Goal: Task Accomplishment & Management: Use online tool/utility

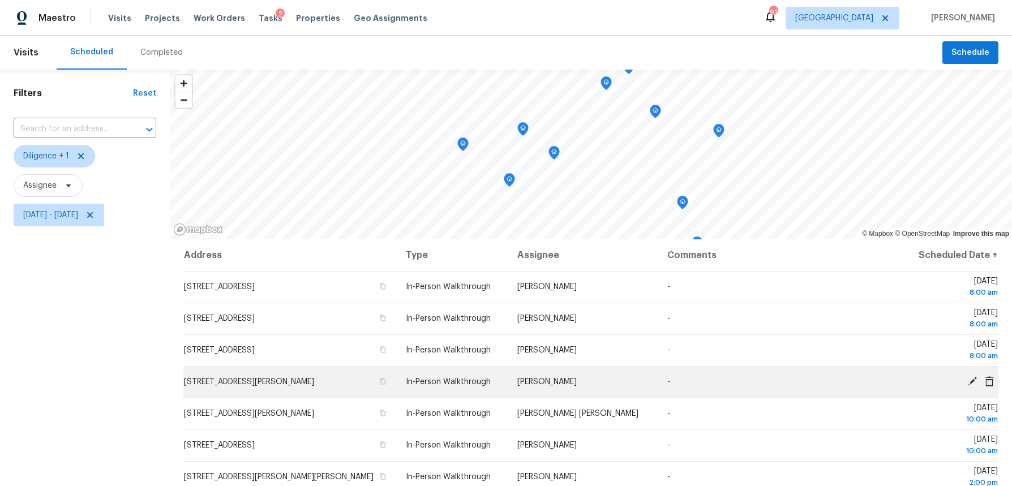
scroll to position [128, 0]
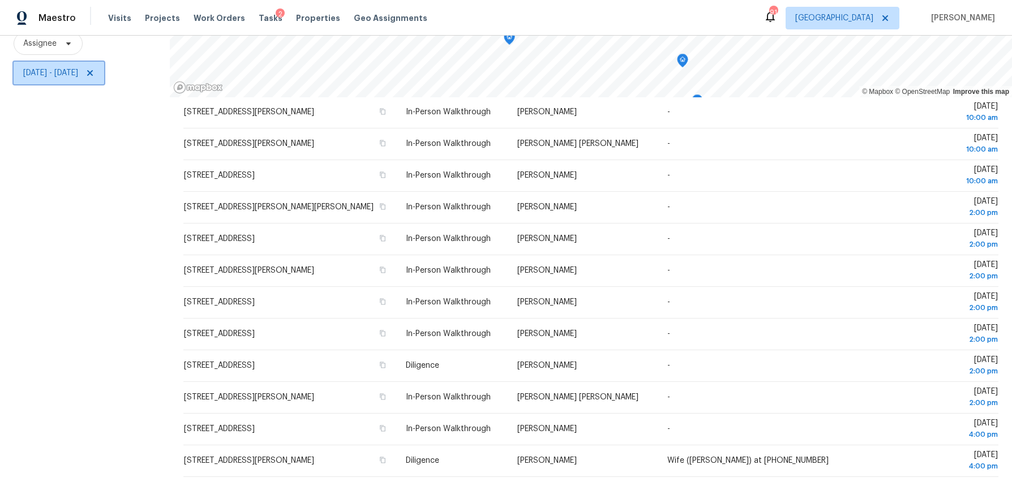
click at [76, 71] on span "Thu, Aug 28 - Thu, Aug 28" at bounding box center [50, 72] width 55 height 11
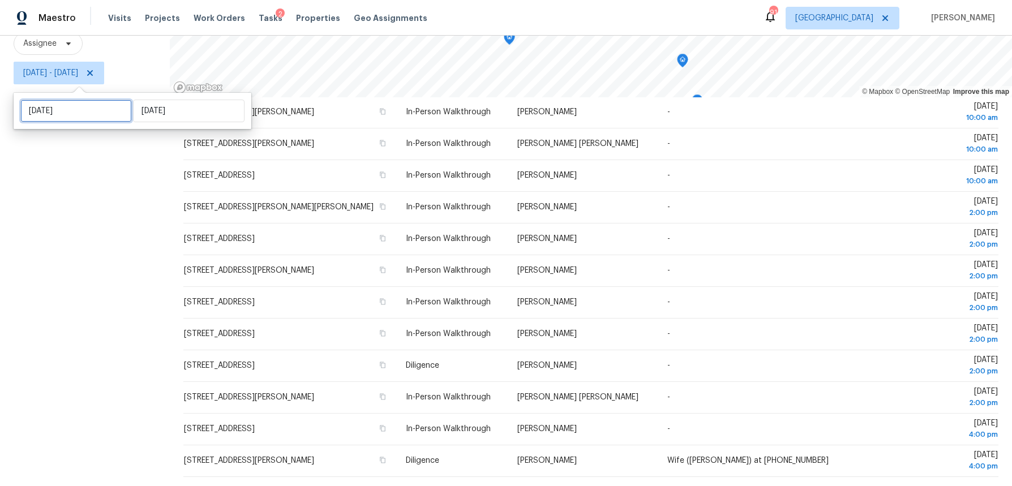
click at [70, 104] on input "Thu, Aug 28" at bounding box center [76, 111] width 112 height 23
select select "7"
select select "2025"
select select "8"
select select "2025"
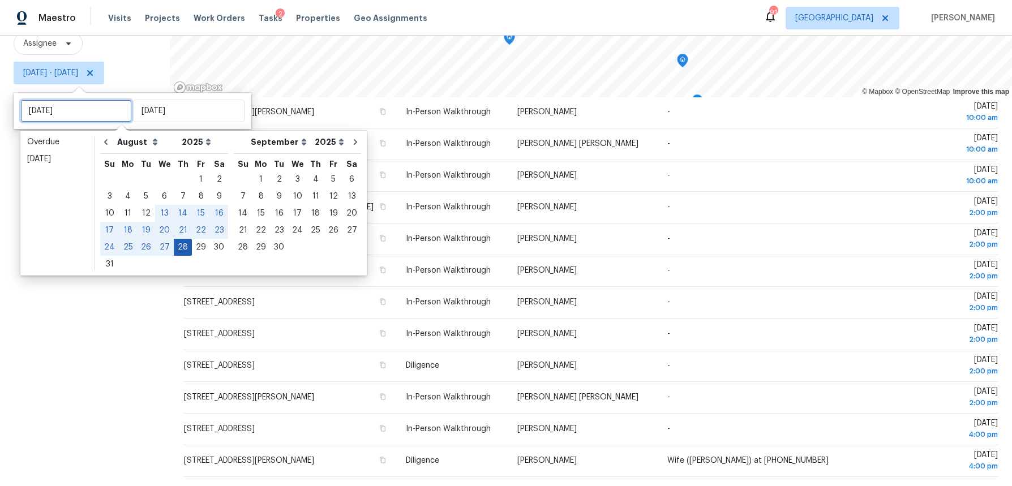
type input "Thu, Aug 21"
type input "Sat, Aug 23"
type input "Thu, Aug 28"
type input "Sun, Sep 21"
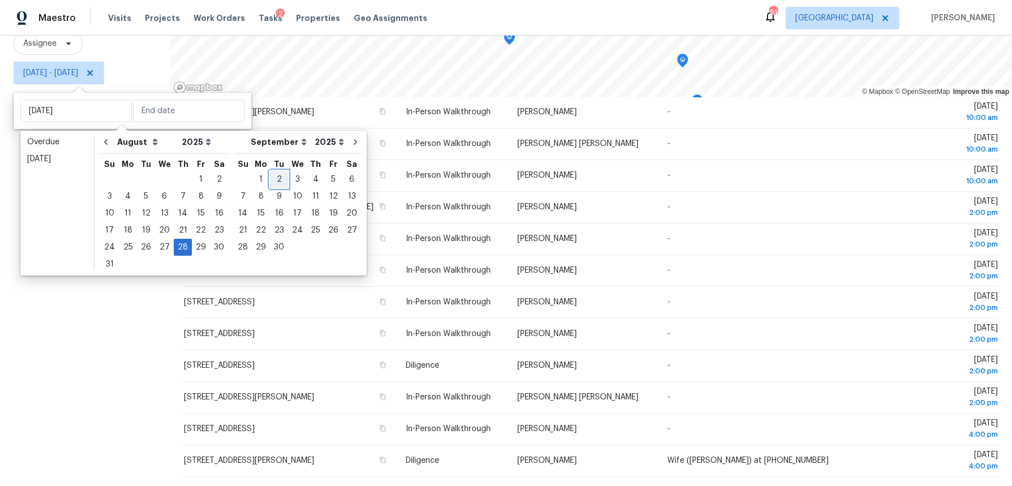
click at [274, 181] on div "2" at bounding box center [279, 179] width 18 height 16
type input "Tue, Sep 02"
type input "Thu, Aug 28"
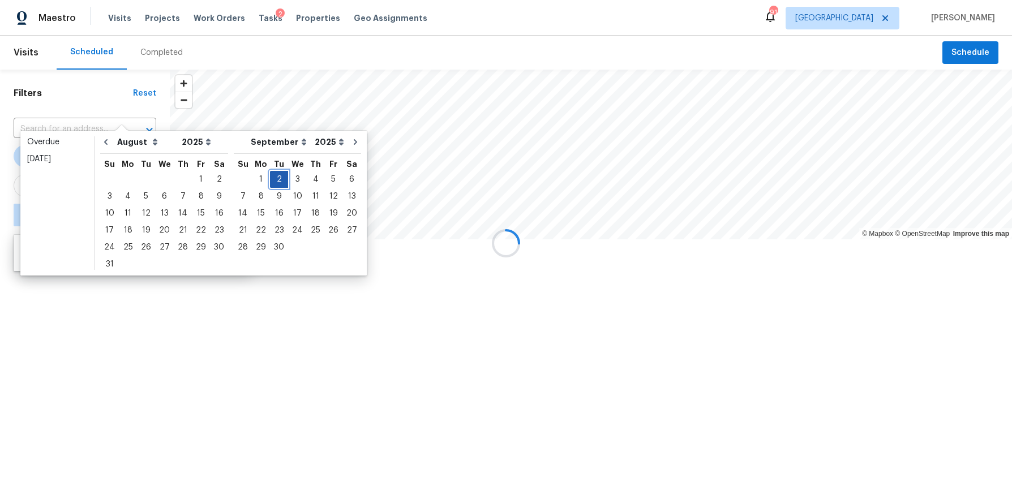
click at [274, 181] on div "2" at bounding box center [279, 179] width 18 height 16
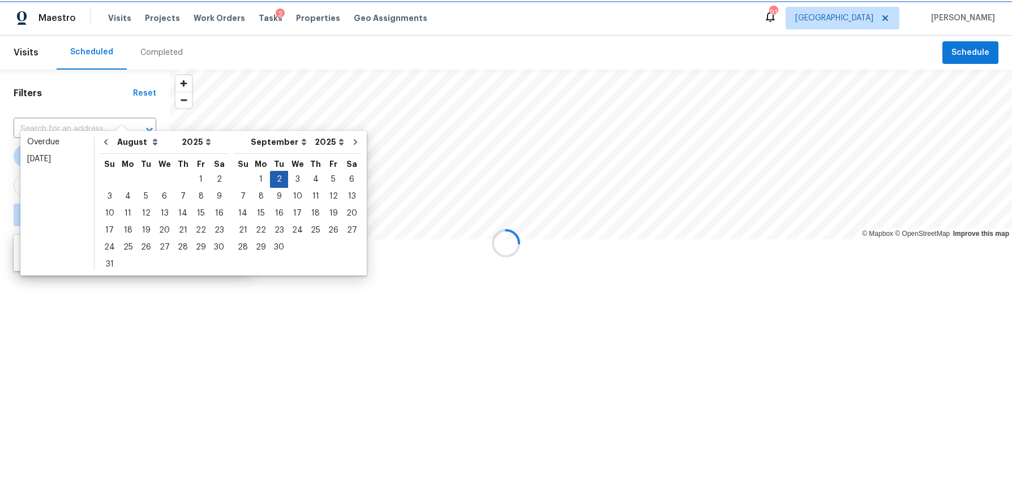
type input "Tue, Sep 02"
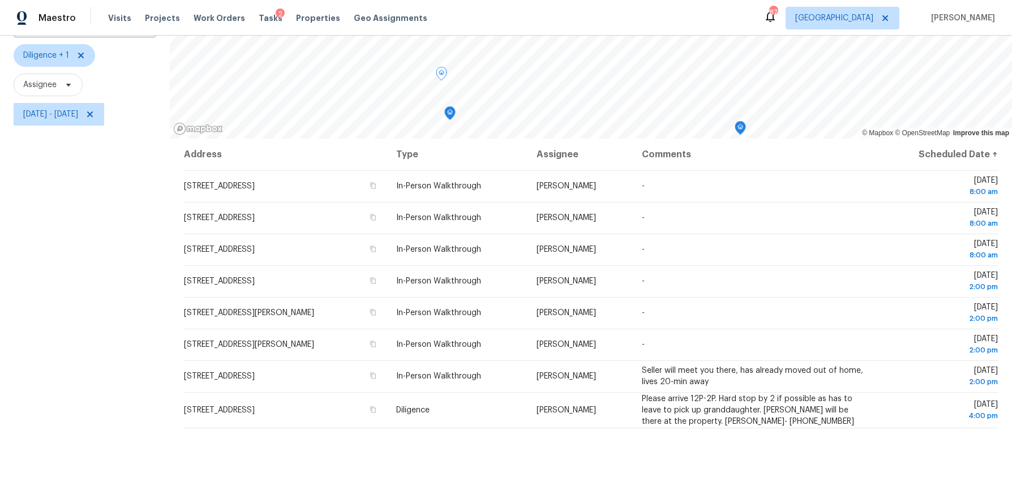
scroll to position [142, 0]
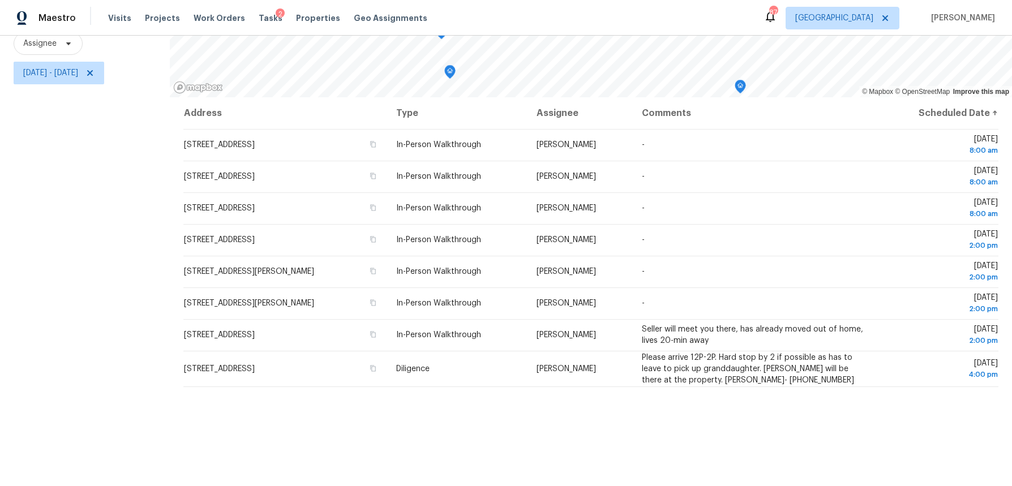
drag, startPoint x: 165, startPoint y: 265, endPoint x: 724, endPoint y: 426, distance: 582.0
click at [724, 426] on div "Filters Reset ​ Diligence + 1 Assignee Tue, Sep 02 - Tue, Sep 02 © Mapbox © Ope…" at bounding box center [506, 207] width 1012 height 559
copy div "© Mapbox © OpenStreetMap Improve this map"
click at [60, 76] on span "Tue, Sep 02 - Tue, Sep 02" at bounding box center [50, 72] width 55 height 11
click at [58, 116] on input "Tue, Sep 02" at bounding box center [76, 111] width 112 height 23
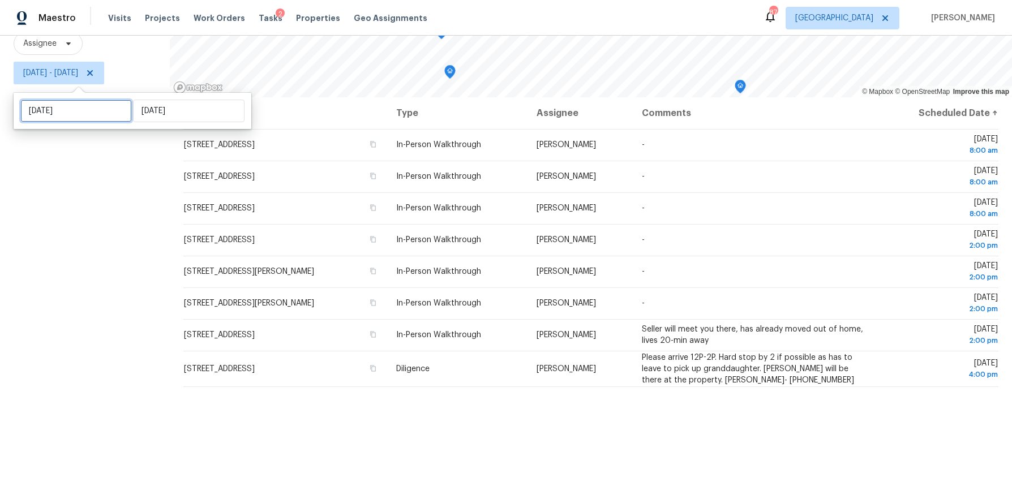
select select "8"
select select "2025"
select select "9"
select select "2025"
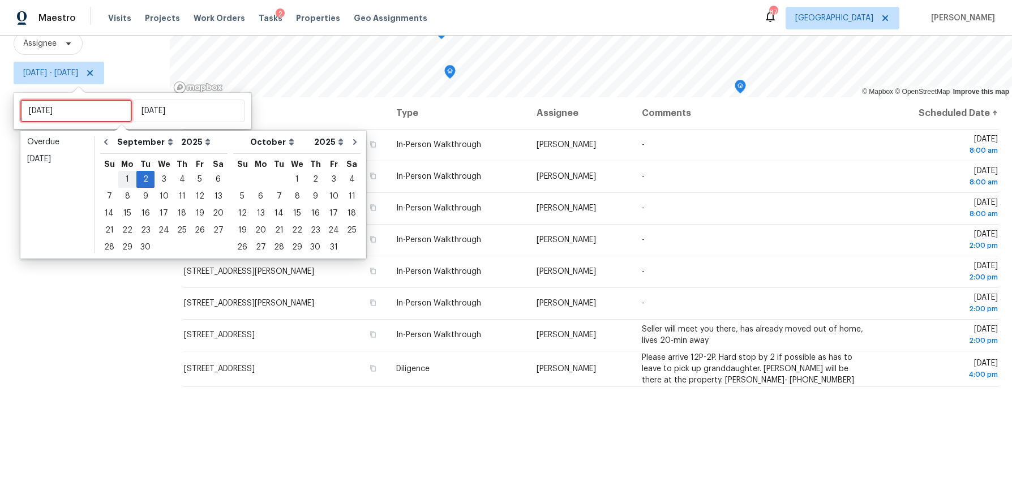
type input "Mon, Sep 01"
click at [158, 175] on div "3" at bounding box center [164, 179] width 19 height 16
type input "Wed, Sep 03"
type input "Tue, Sep 02"
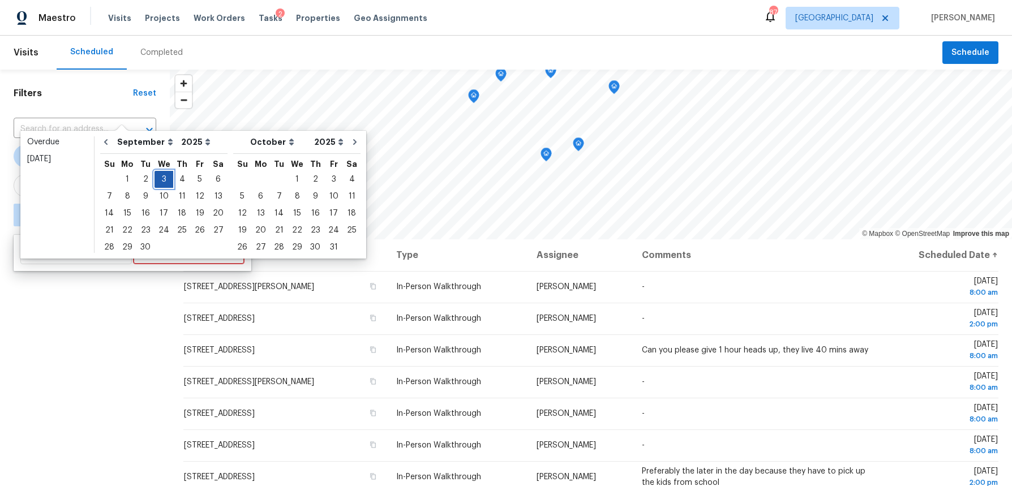
click at [158, 175] on div "3" at bounding box center [164, 179] width 19 height 16
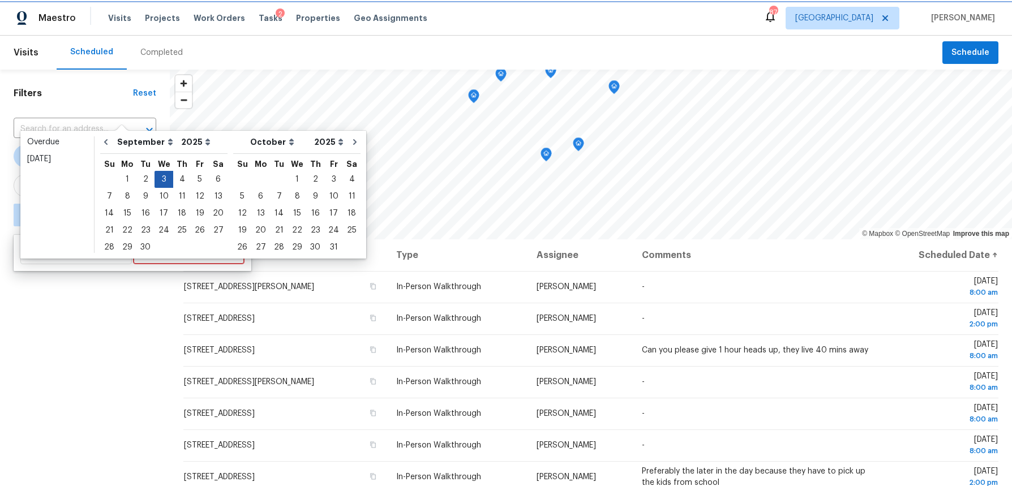
type input "Wed, Sep 03"
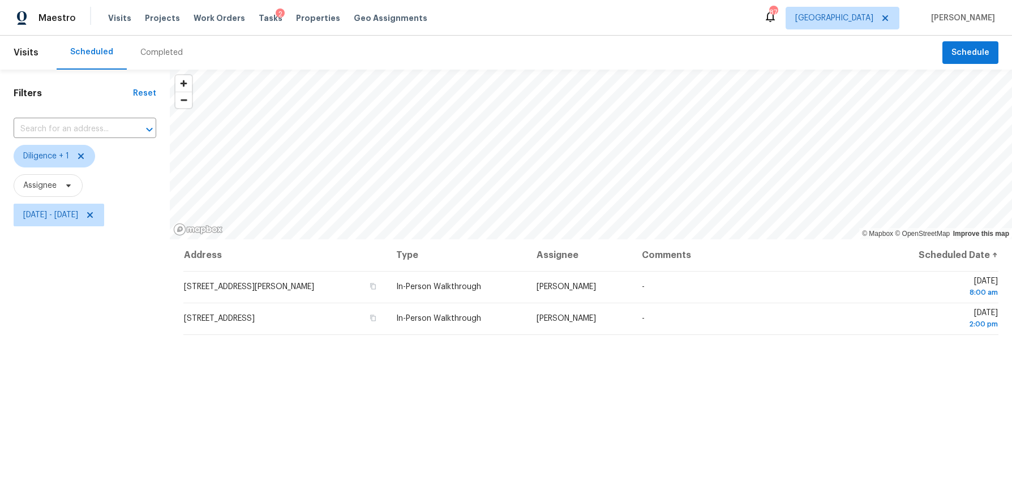
click at [101, 336] on div "Filters Reset ​ Diligence + 1 Assignee Wed, Sep 03 - Wed, Sep 03" at bounding box center [85, 349] width 170 height 559
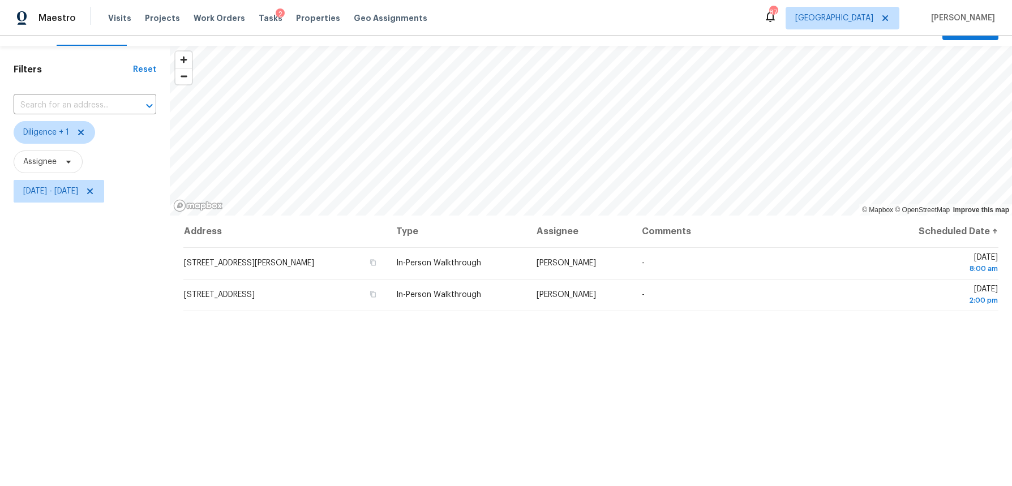
scroll to position [23, 0]
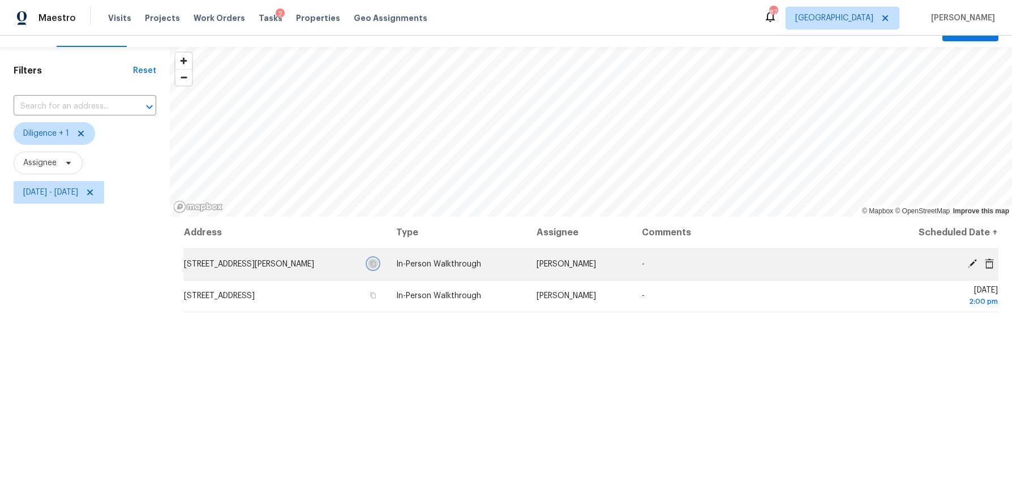
click at [376, 264] on icon "button" at bounding box center [374, 264] width 6 height 6
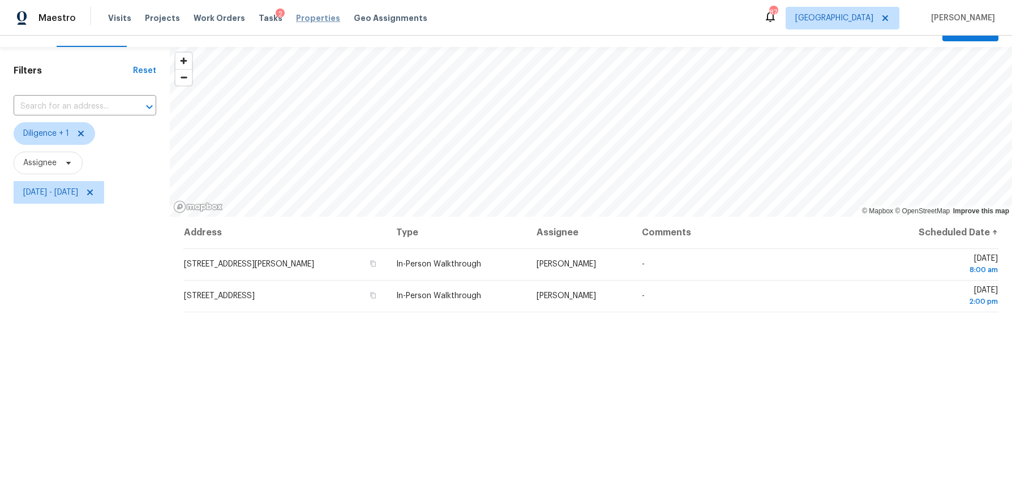
click at [305, 16] on span "Properties" at bounding box center [318, 17] width 44 height 11
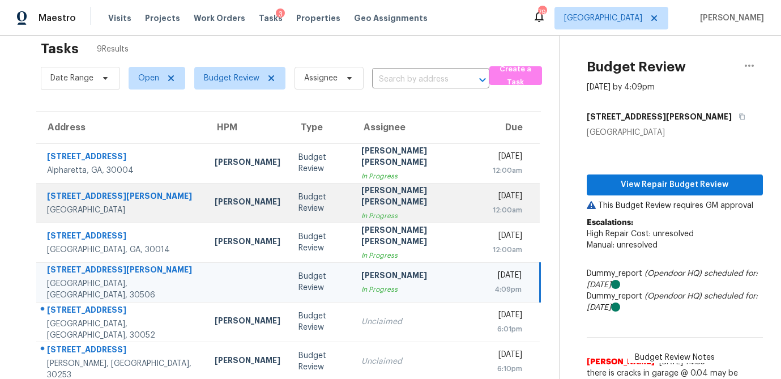
scroll to position [18, 0]
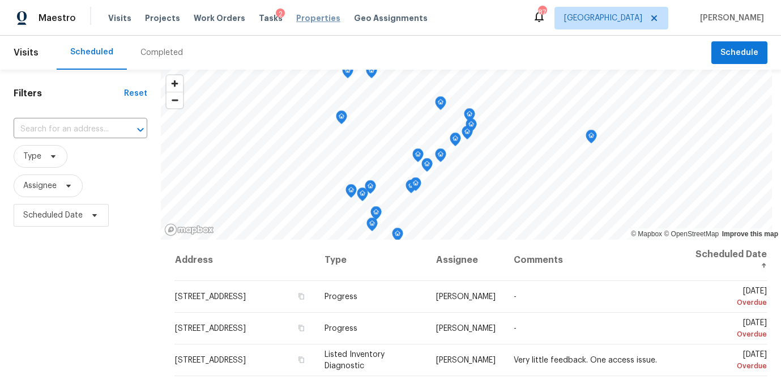
click at [305, 19] on span "Properties" at bounding box center [318, 17] width 44 height 11
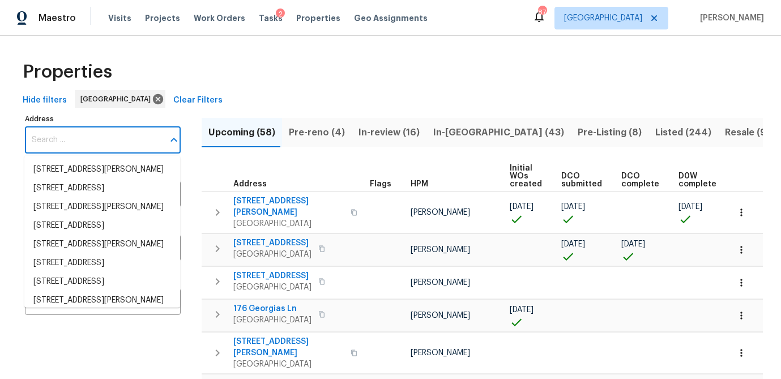
click at [85, 141] on input "Address" at bounding box center [94, 140] width 139 height 27
paste input "180 Parkstone Way, Marietta, GA, 30066"
type input "180 Parkstone Way, Marietta, GA, 30066"
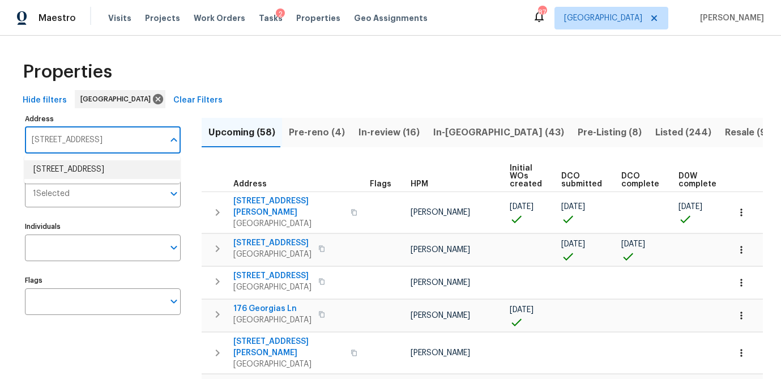
click at [87, 170] on li "180 Parkstone Way Marietta GA 30066" at bounding box center [102, 169] width 156 height 19
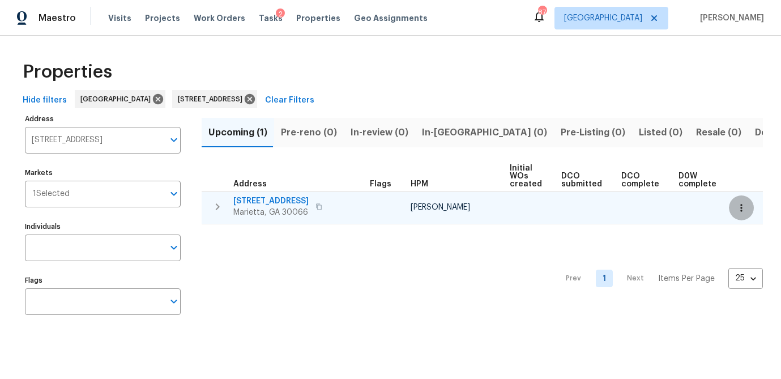
click at [738, 211] on icon "button" at bounding box center [740, 207] width 11 height 11
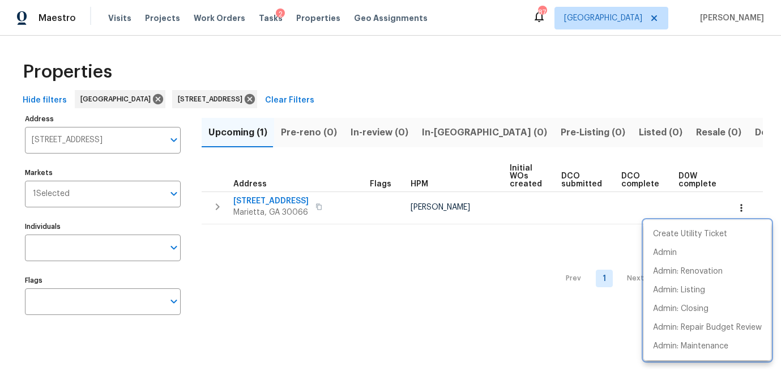
click at [462, 313] on div at bounding box center [390, 189] width 781 height 379
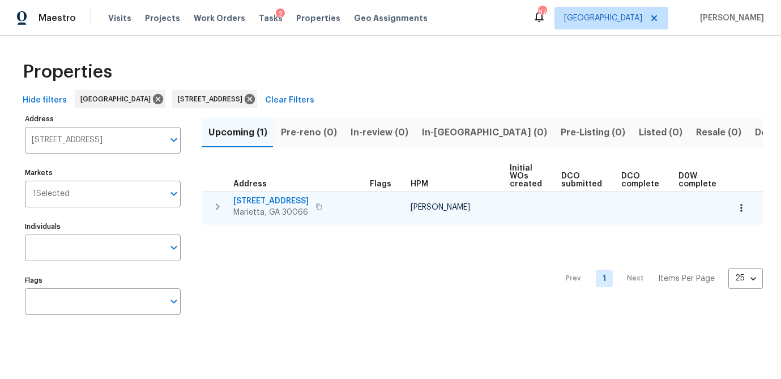
click at [736, 211] on icon "button" at bounding box center [740, 207] width 11 height 11
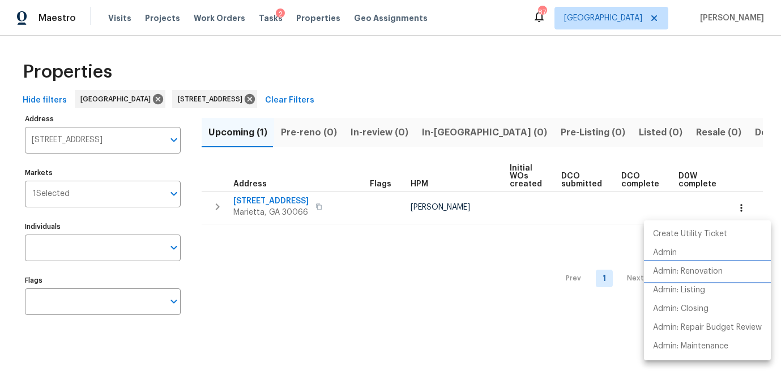
click at [701, 269] on p "Admin: Renovation" at bounding box center [688, 271] width 70 height 12
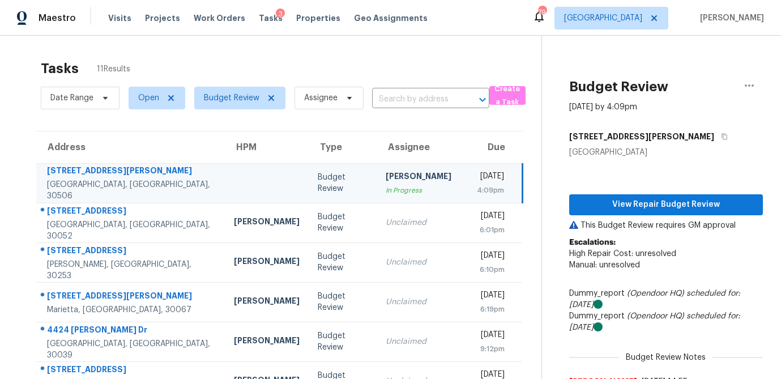
scroll to position [18, 0]
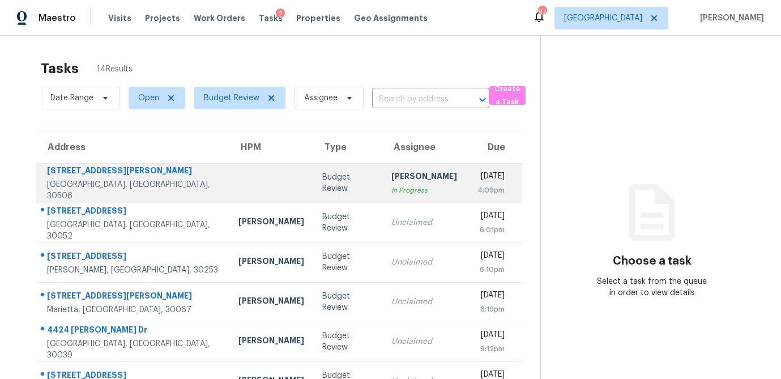
click at [313, 190] on td "Budget Review" at bounding box center [347, 183] width 69 height 40
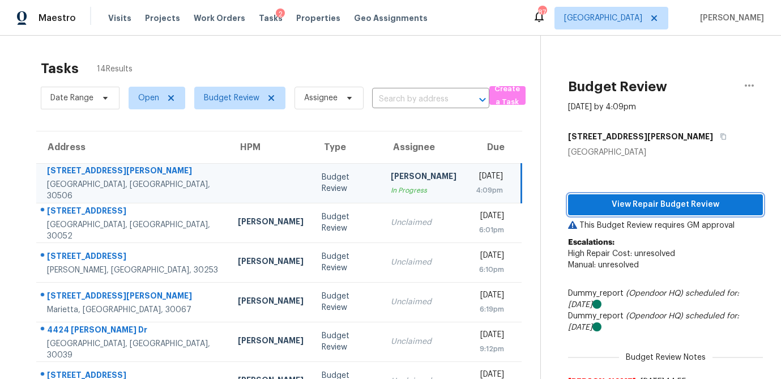
click at [635, 205] on span "View Repair Budget Review" at bounding box center [665, 205] width 177 height 14
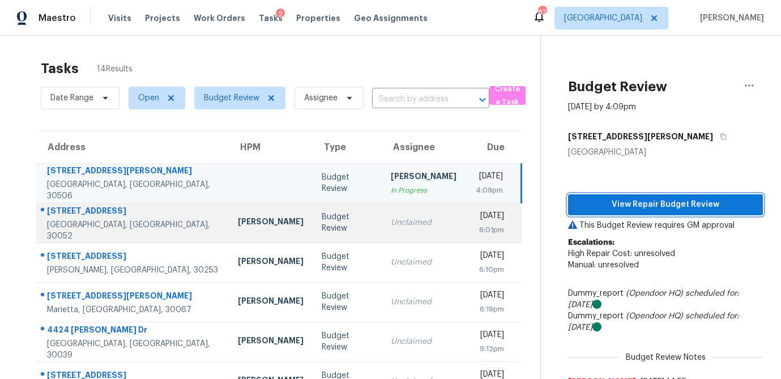
scroll to position [63, 0]
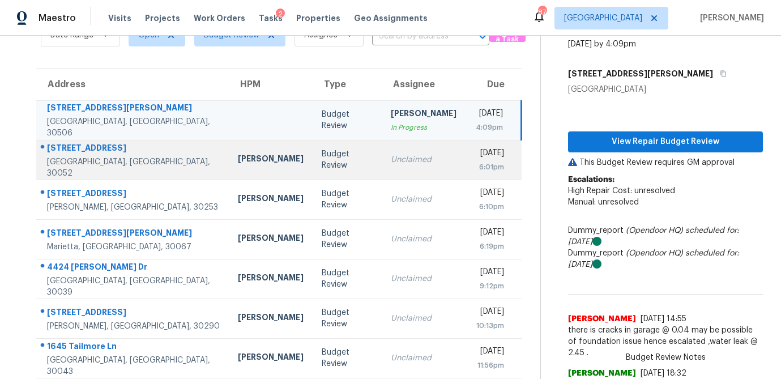
click at [381, 166] on td "Unclaimed" at bounding box center [423, 160] width 84 height 40
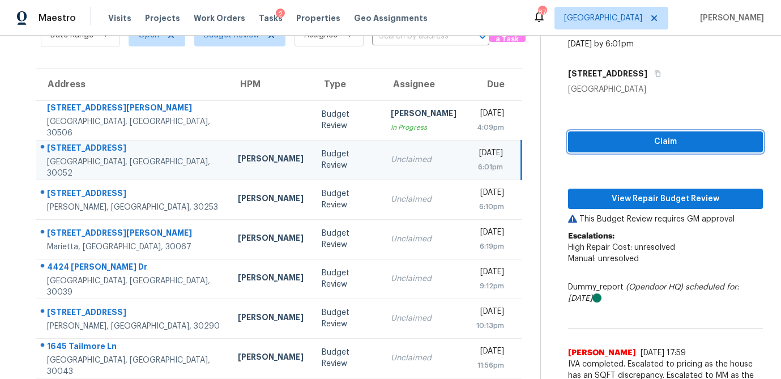
click at [647, 144] on span "Claim" at bounding box center [665, 142] width 177 height 14
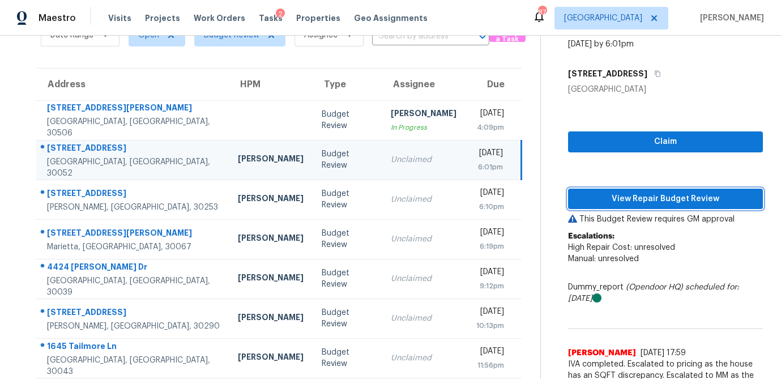
click at [633, 200] on span "View Repair Budget Review" at bounding box center [665, 199] width 177 height 14
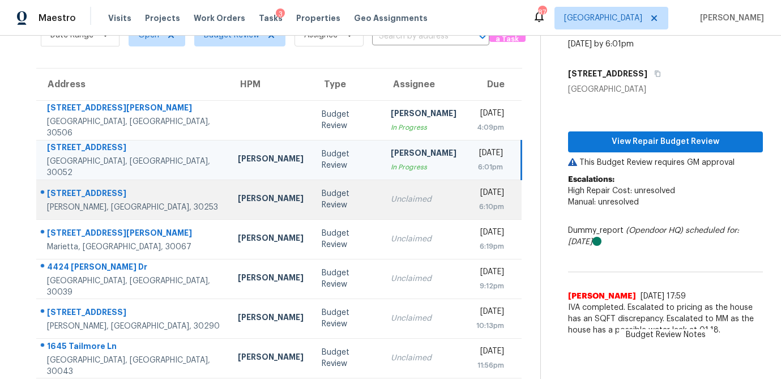
click at [391, 201] on div "Unclaimed" at bounding box center [424, 199] width 66 height 11
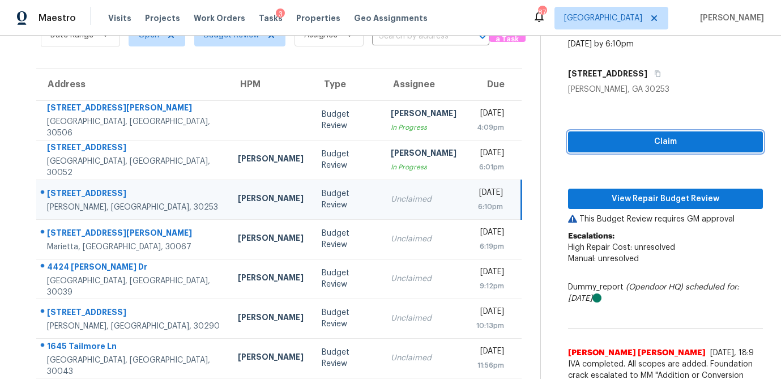
click at [652, 145] on span "Claim" at bounding box center [665, 142] width 177 height 14
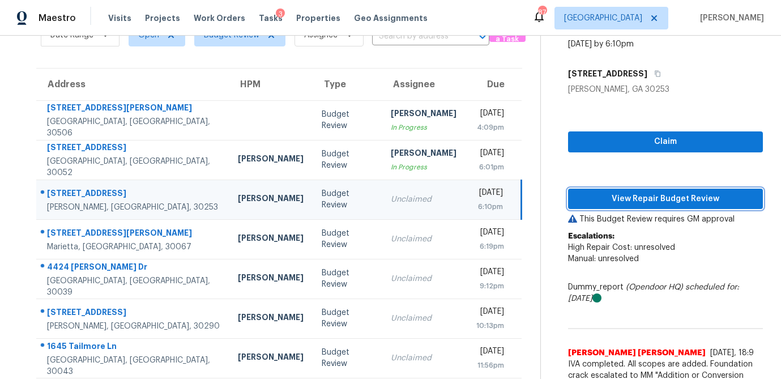
click at [644, 194] on span "View Repair Budget Review" at bounding box center [665, 199] width 177 height 14
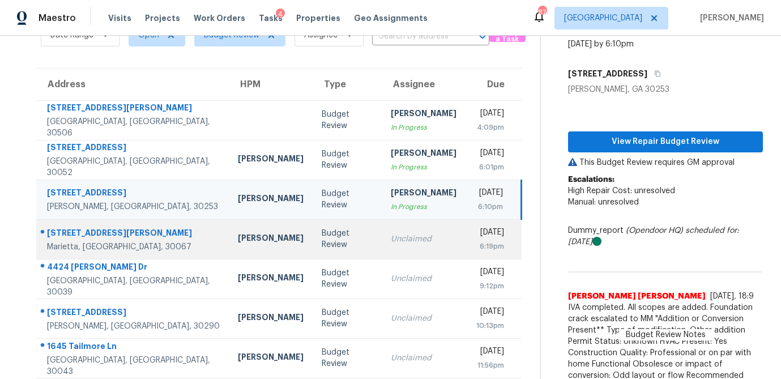
click at [391, 241] on div "Unclaimed" at bounding box center [424, 238] width 66 height 11
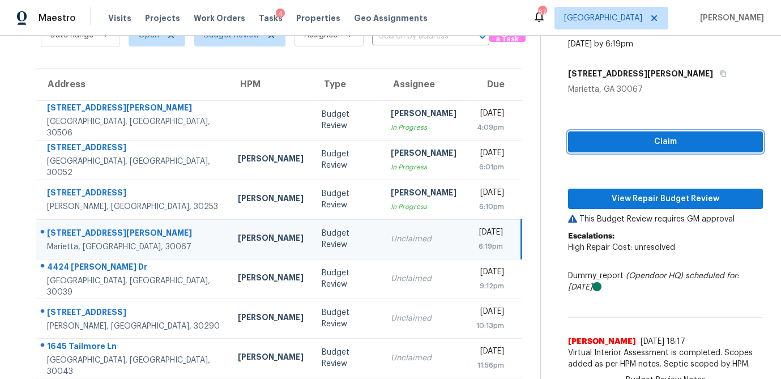
drag, startPoint x: 635, startPoint y: 137, endPoint x: 626, endPoint y: 151, distance: 16.8
click at [635, 138] on span "Claim" at bounding box center [665, 142] width 177 height 14
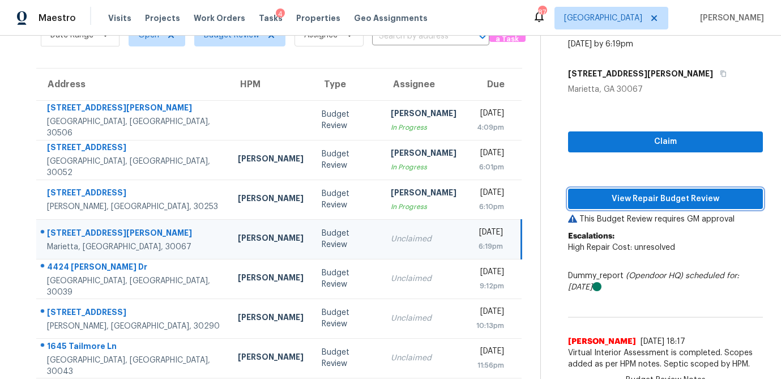
click at [616, 195] on span "View Repair Budget Review" at bounding box center [665, 199] width 177 height 14
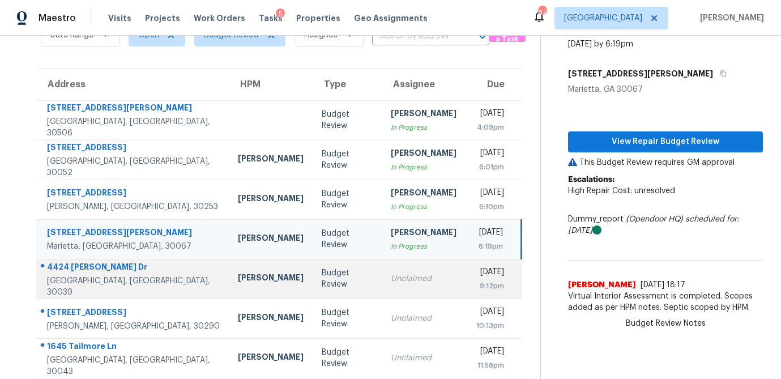
click at [391, 282] on div "Unclaimed" at bounding box center [424, 278] width 66 height 11
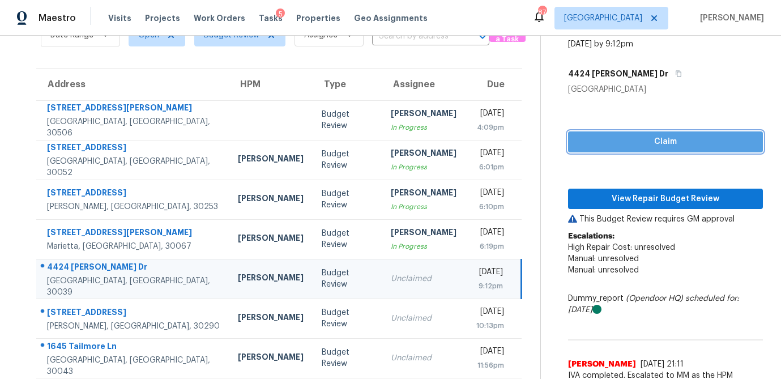
drag, startPoint x: 675, startPoint y: 145, endPoint x: 662, endPoint y: 165, distance: 24.2
click at [675, 145] on span "Claim" at bounding box center [665, 142] width 177 height 14
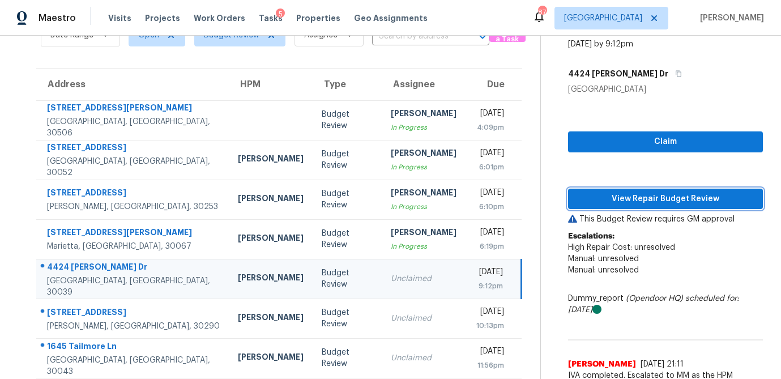
click at [657, 196] on span "View Repair Budget Review" at bounding box center [665, 199] width 177 height 14
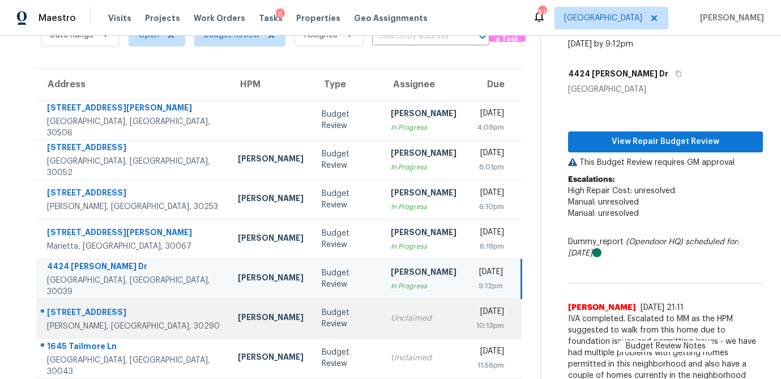
click at [391, 318] on div "Unclaimed" at bounding box center [424, 317] width 66 height 11
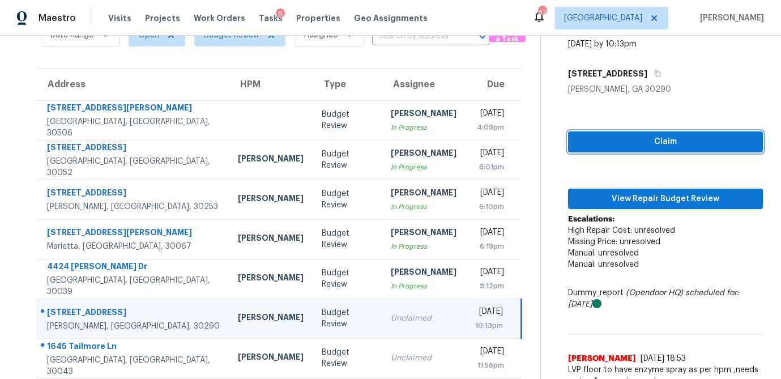
drag, startPoint x: 675, startPoint y: 137, endPoint x: 667, endPoint y: 159, distance: 23.5
click at [675, 137] on span "Claim" at bounding box center [665, 142] width 177 height 14
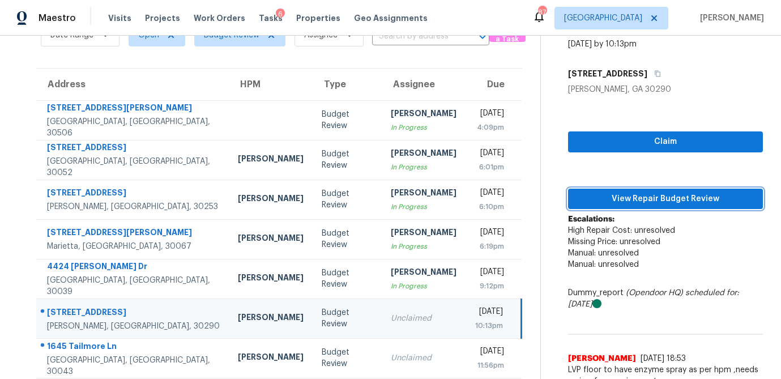
click at [658, 201] on span "View Repair Budget Review" at bounding box center [665, 199] width 177 height 14
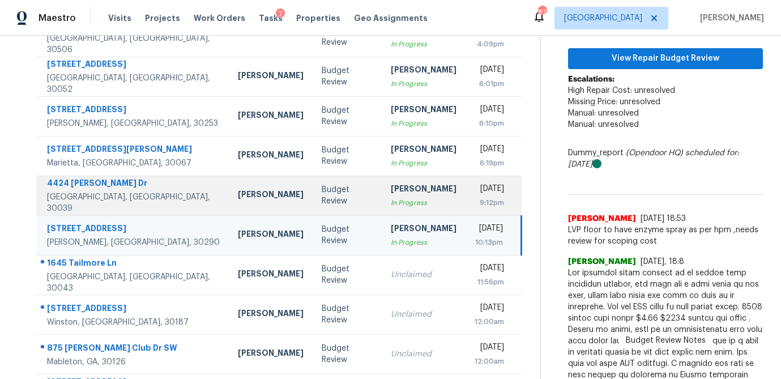
scroll to position [148, 0]
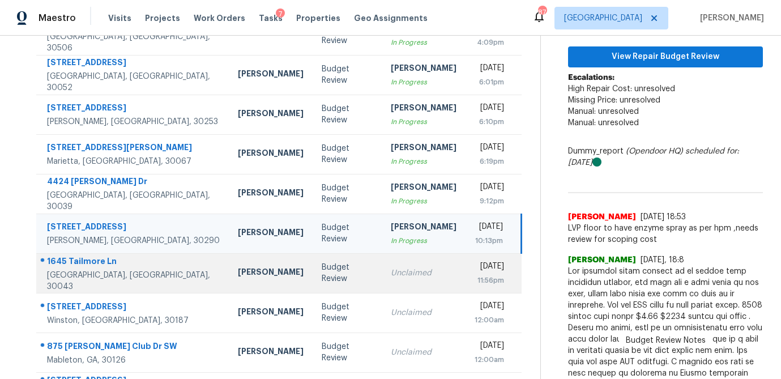
click at [321, 272] on div "Budget Review" at bounding box center [346, 272] width 51 height 23
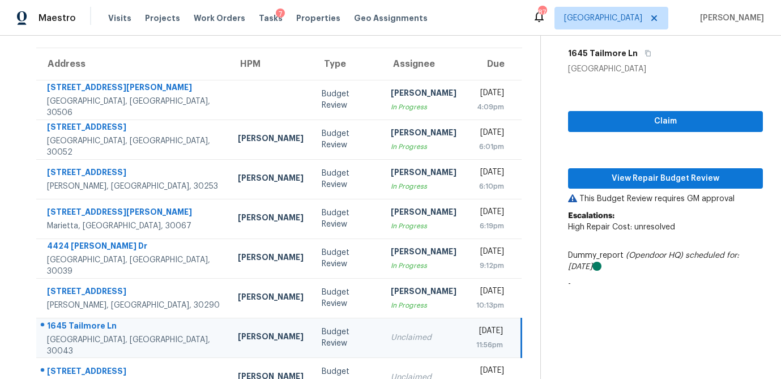
scroll to position [83, 0]
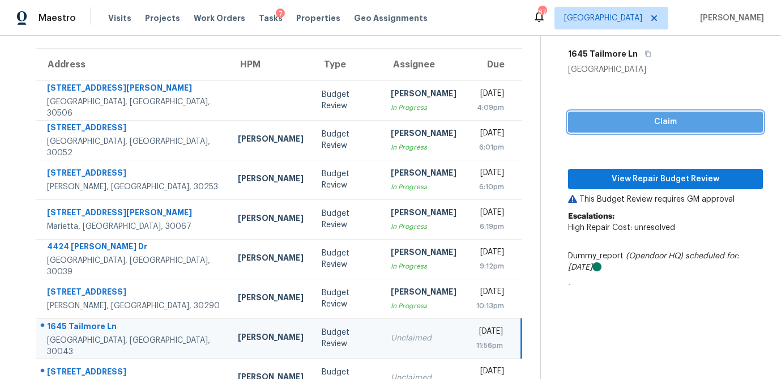
click at [632, 127] on span "Claim" at bounding box center [665, 122] width 177 height 14
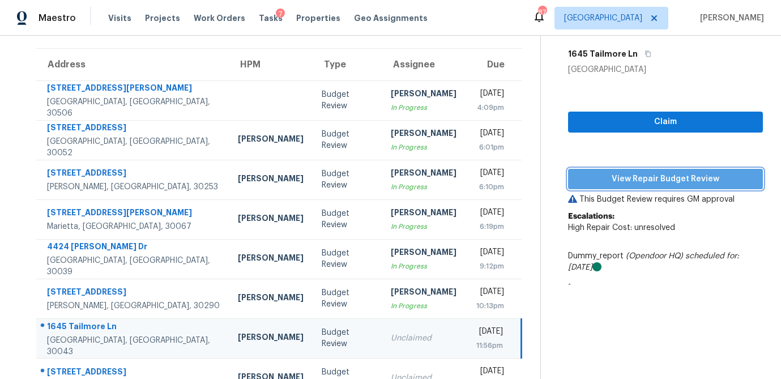
click at [614, 180] on span "View Repair Budget Review" at bounding box center [665, 179] width 177 height 14
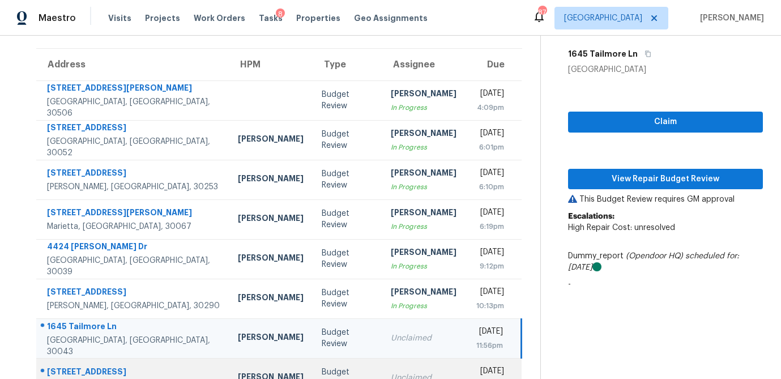
scroll to position [211, 0]
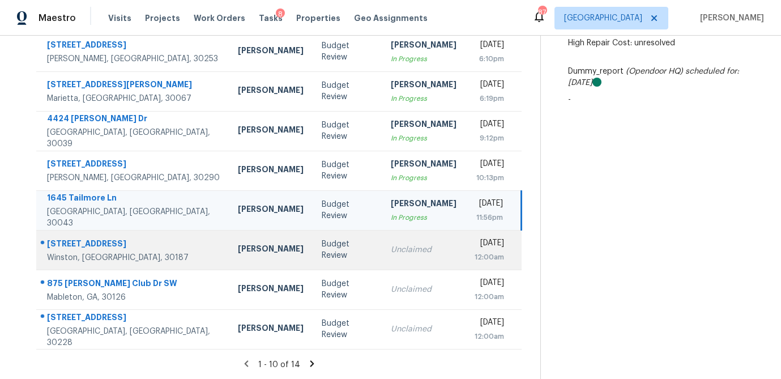
click at [391, 250] on div "Unclaimed" at bounding box center [424, 249] width 66 height 11
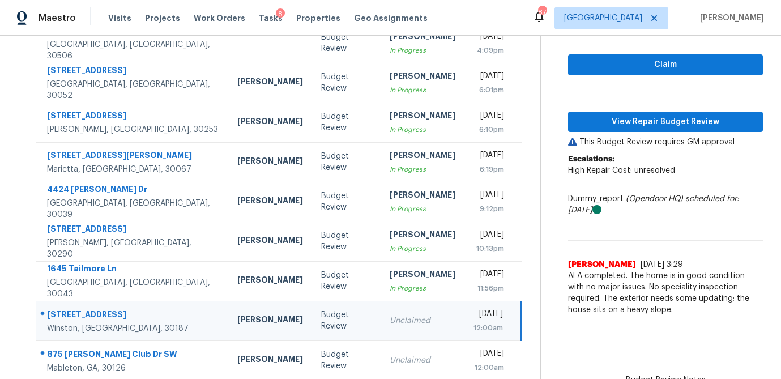
scroll to position [139, 0]
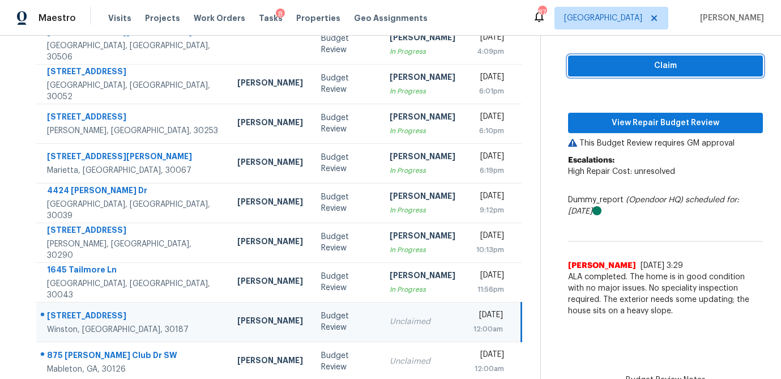
click at [631, 70] on span "Claim" at bounding box center [665, 66] width 177 height 14
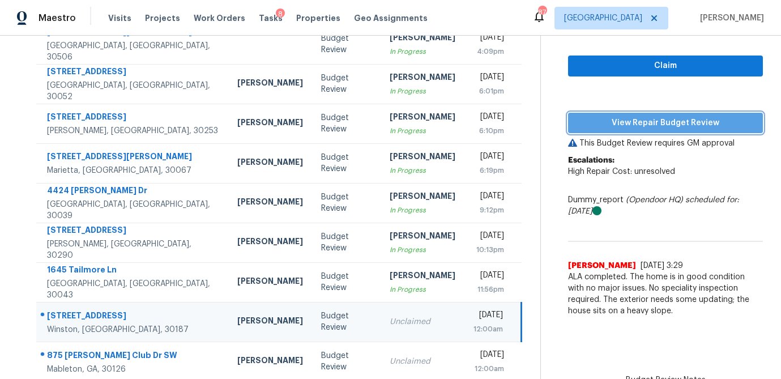
click at [619, 126] on span "View Repair Budget Review" at bounding box center [665, 123] width 177 height 14
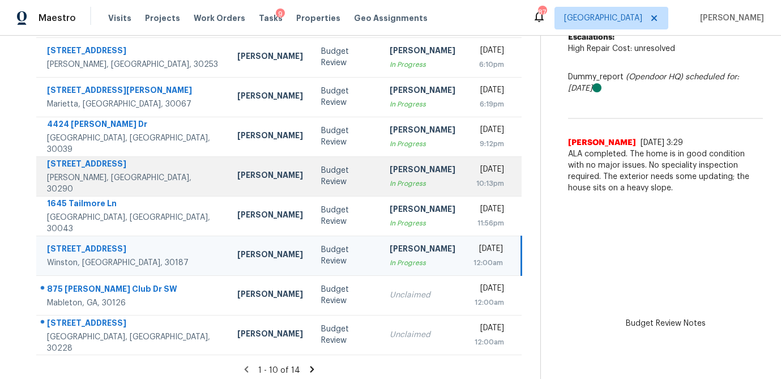
scroll to position [211, 0]
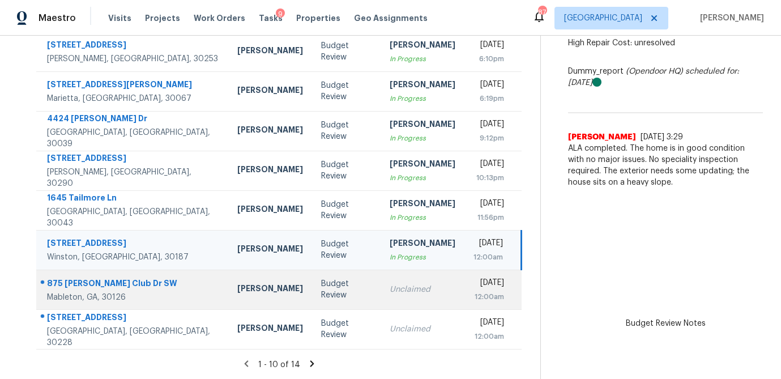
click at [389, 289] on div "Unclaimed" at bounding box center [422, 289] width 66 height 11
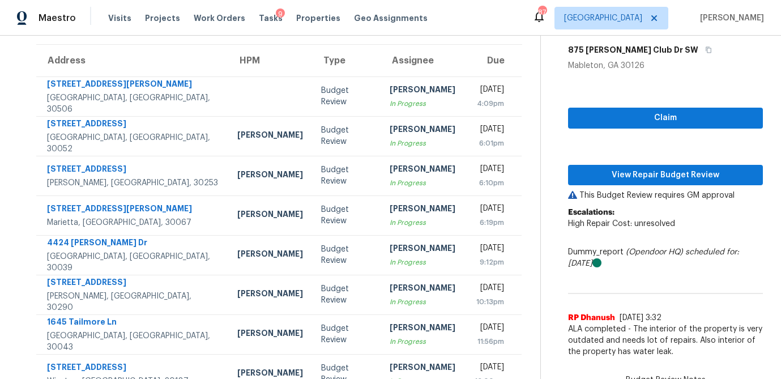
scroll to position [85, 0]
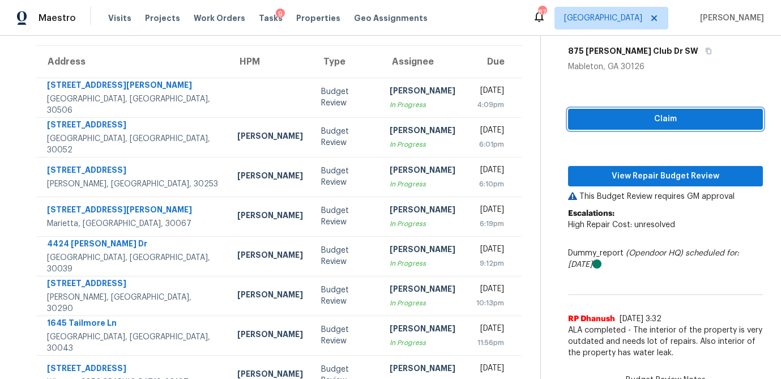
click at [655, 122] on span "Claim" at bounding box center [665, 119] width 177 height 14
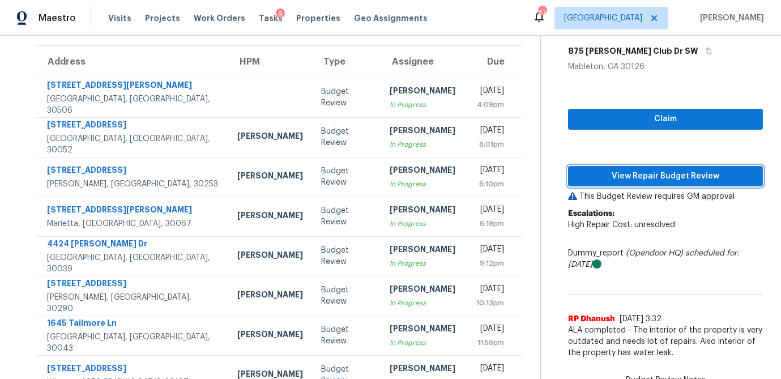
click at [640, 176] on span "View Repair Budget Review" at bounding box center [665, 176] width 177 height 14
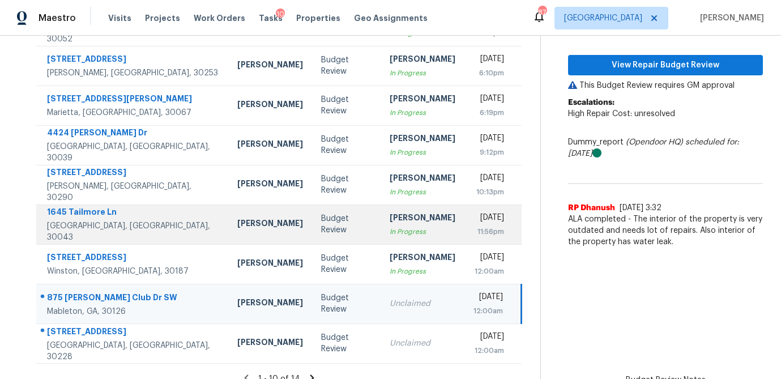
scroll to position [211, 0]
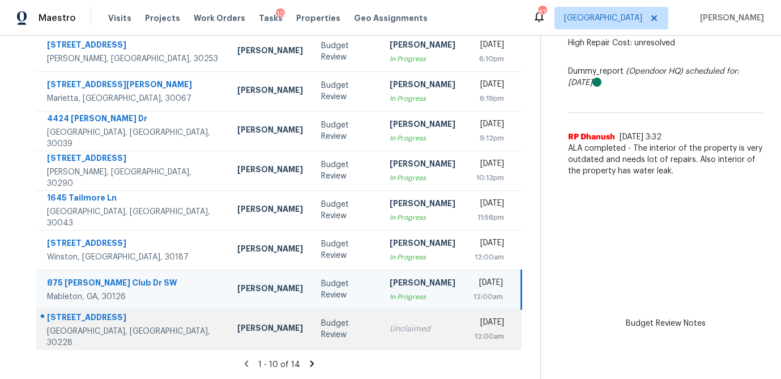
click at [389, 322] on td "Unclaimed" at bounding box center [422, 329] width 84 height 40
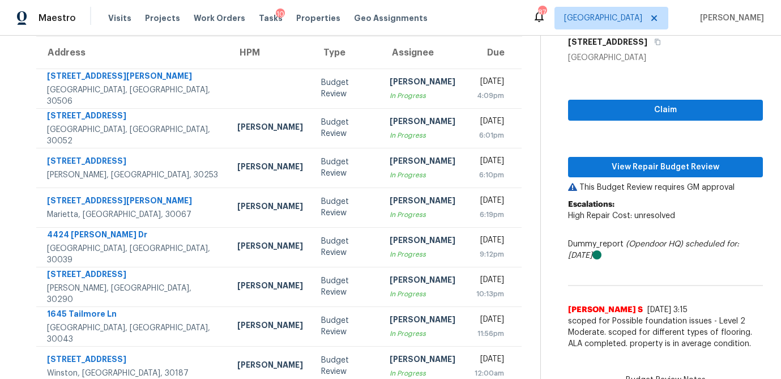
scroll to position [91, 0]
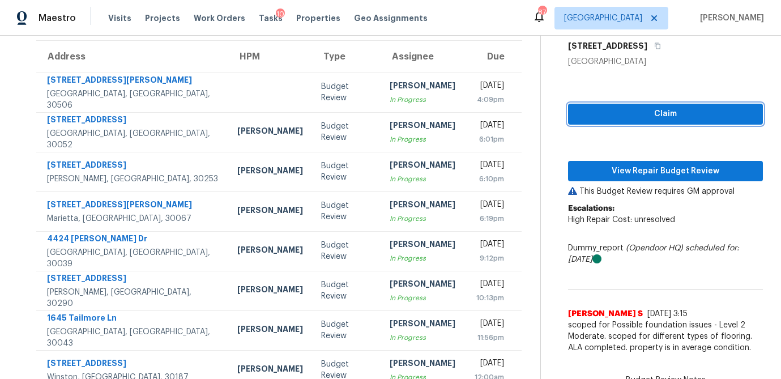
click at [679, 121] on button "Claim" at bounding box center [665, 114] width 195 height 21
click at [643, 184] on div "Claim View Repair Budget Review This Budget Review requires GM approval Escalat…" at bounding box center [665, 212] width 195 height 291
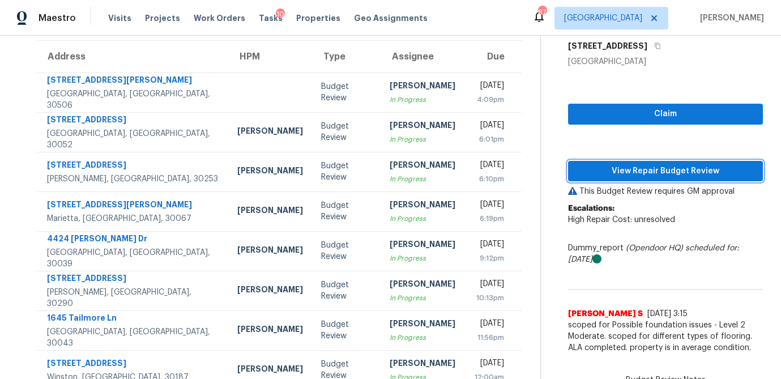
click at [645, 169] on span "View Repair Budget Review" at bounding box center [665, 171] width 177 height 14
